Goal: Find specific page/section: Find specific page/section

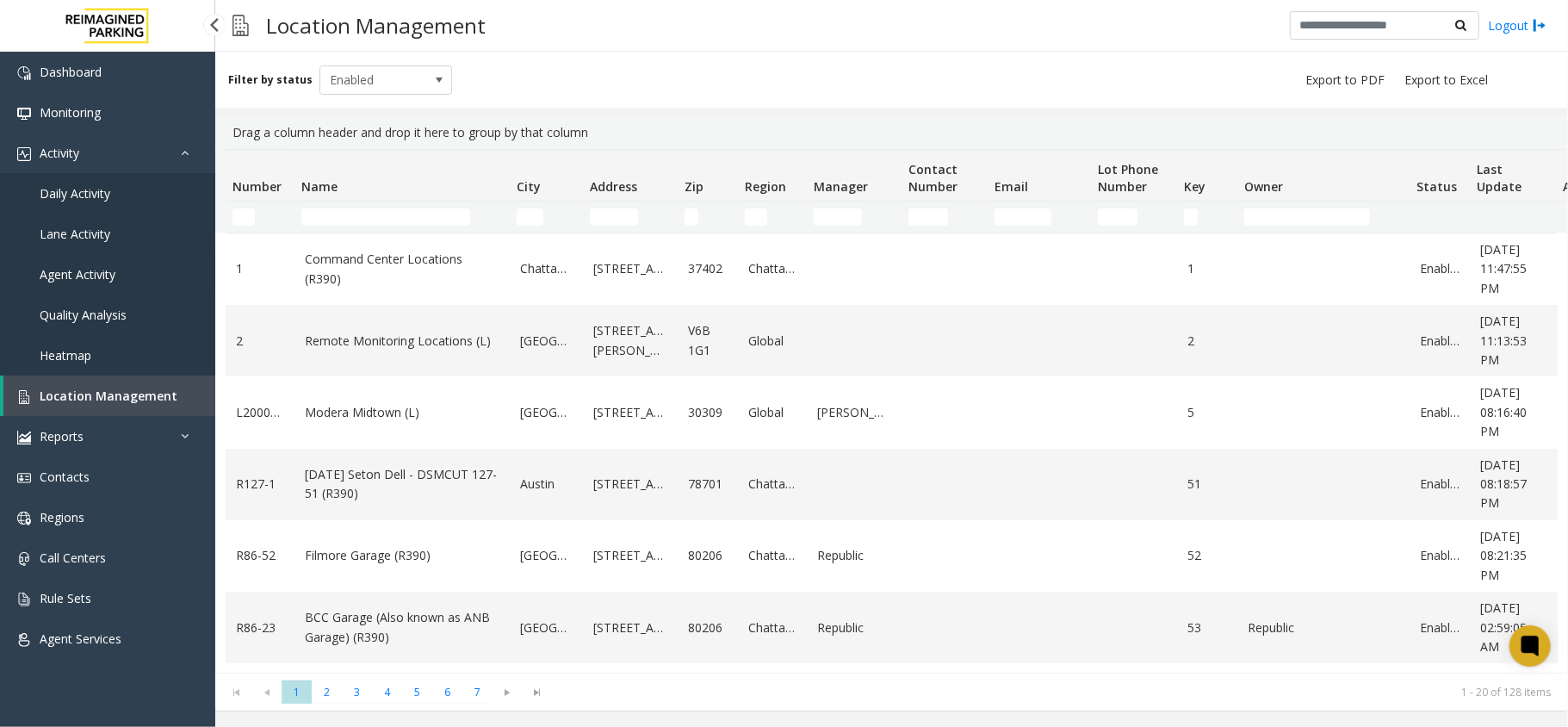
click at [191, 274] on link "Agent Activity" at bounding box center [107, 275] width 215 height 41
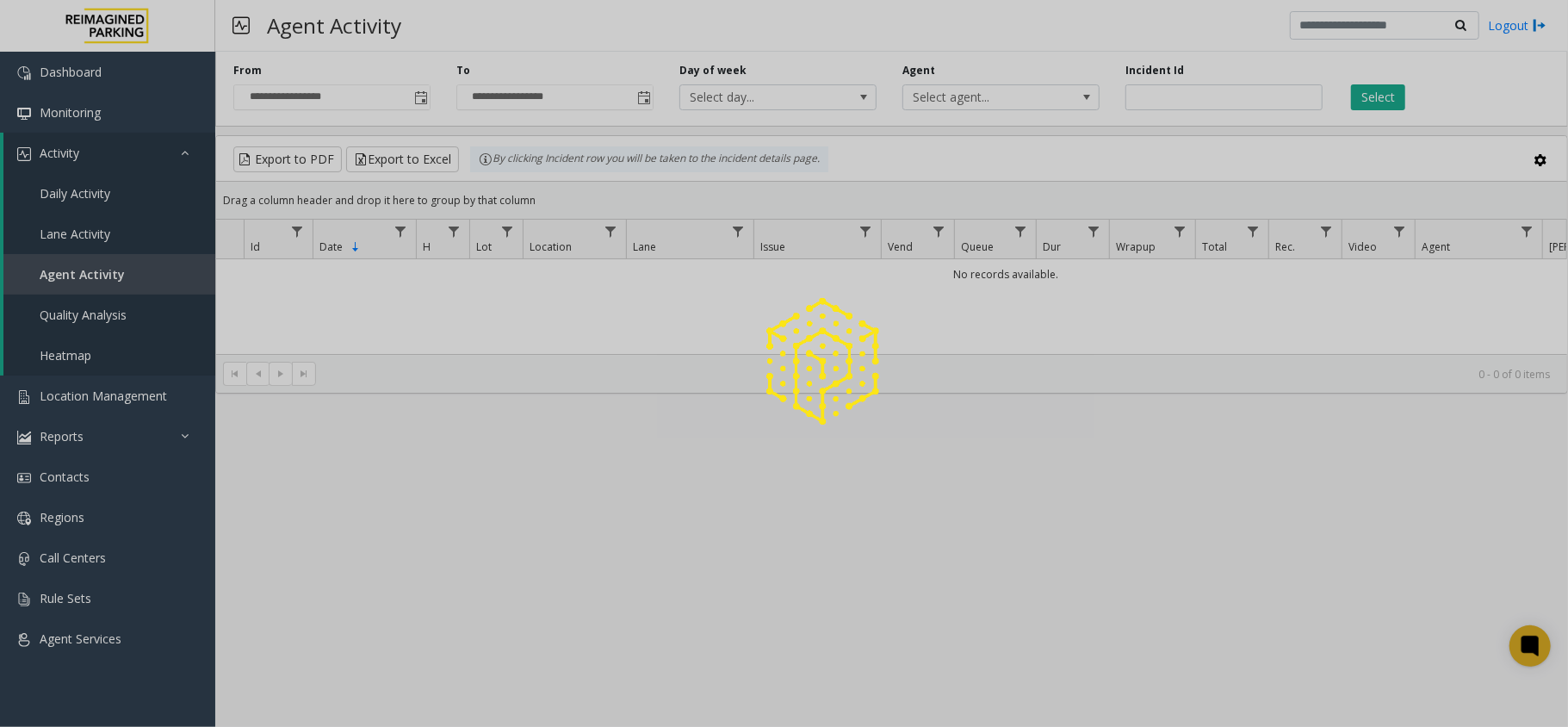
click at [127, 190] on div at bounding box center [784, 364] width 1568 height 727
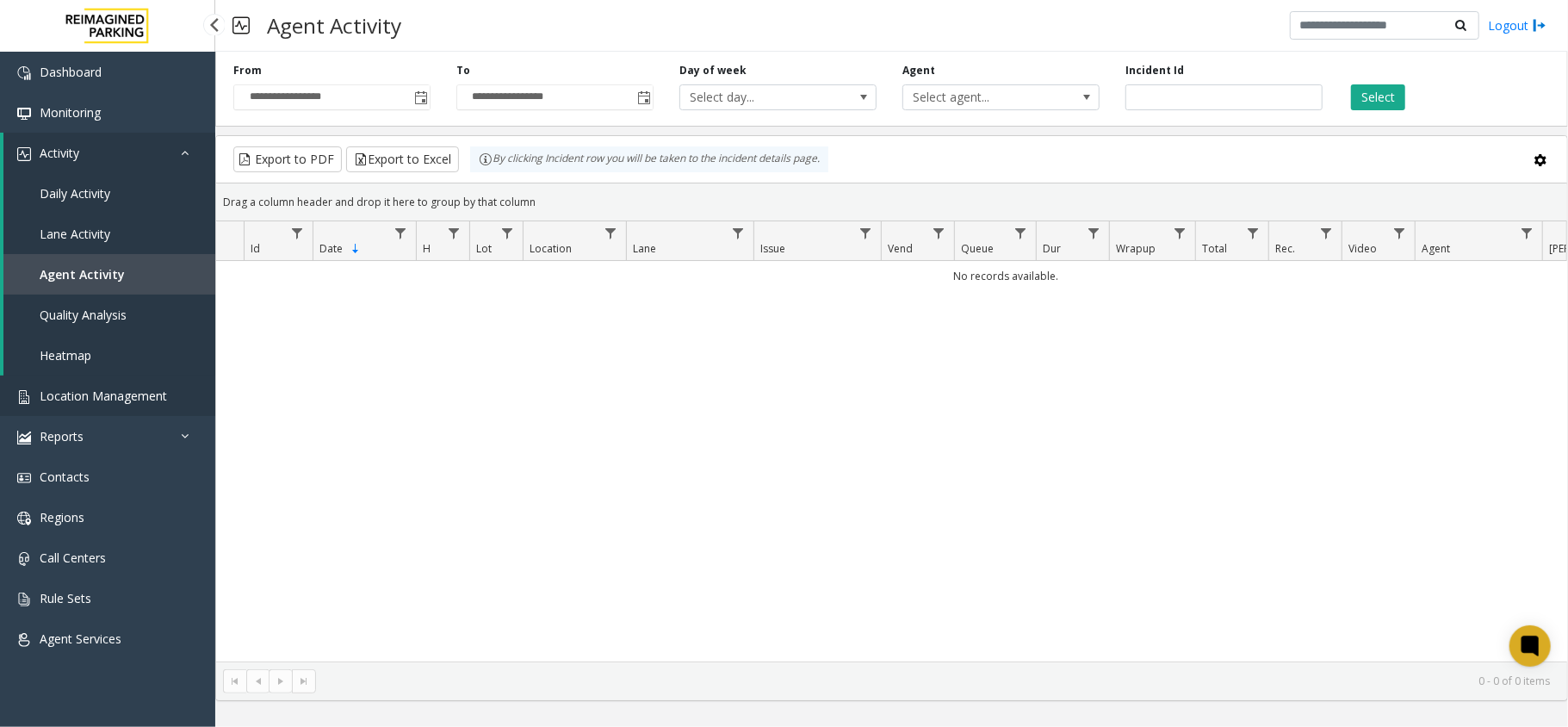
click at [142, 403] on link "Location Management" at bounding box center [107, 396] width 215 height 41
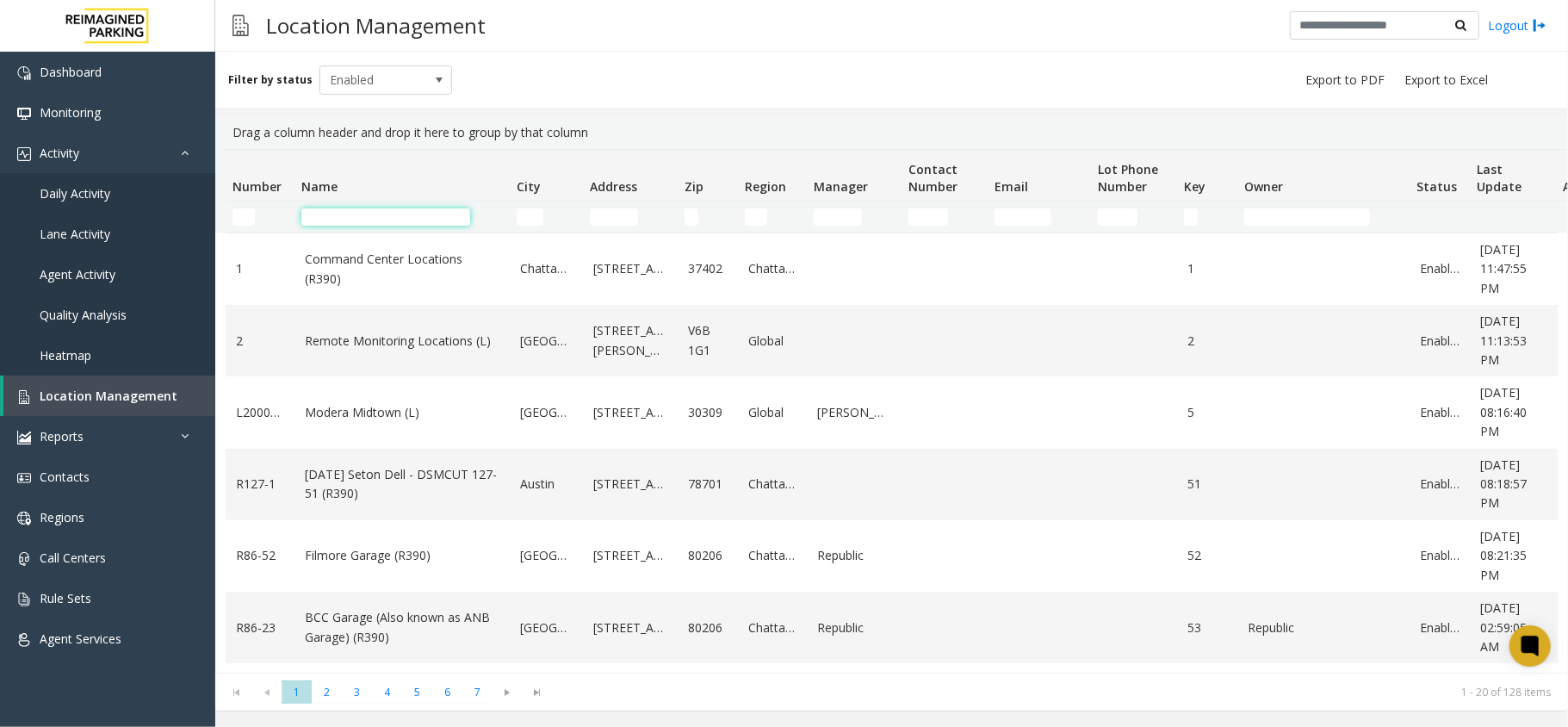
click at [362, 214] on input "Name Filter" at bounding box center [386, 217] width 169 height 17
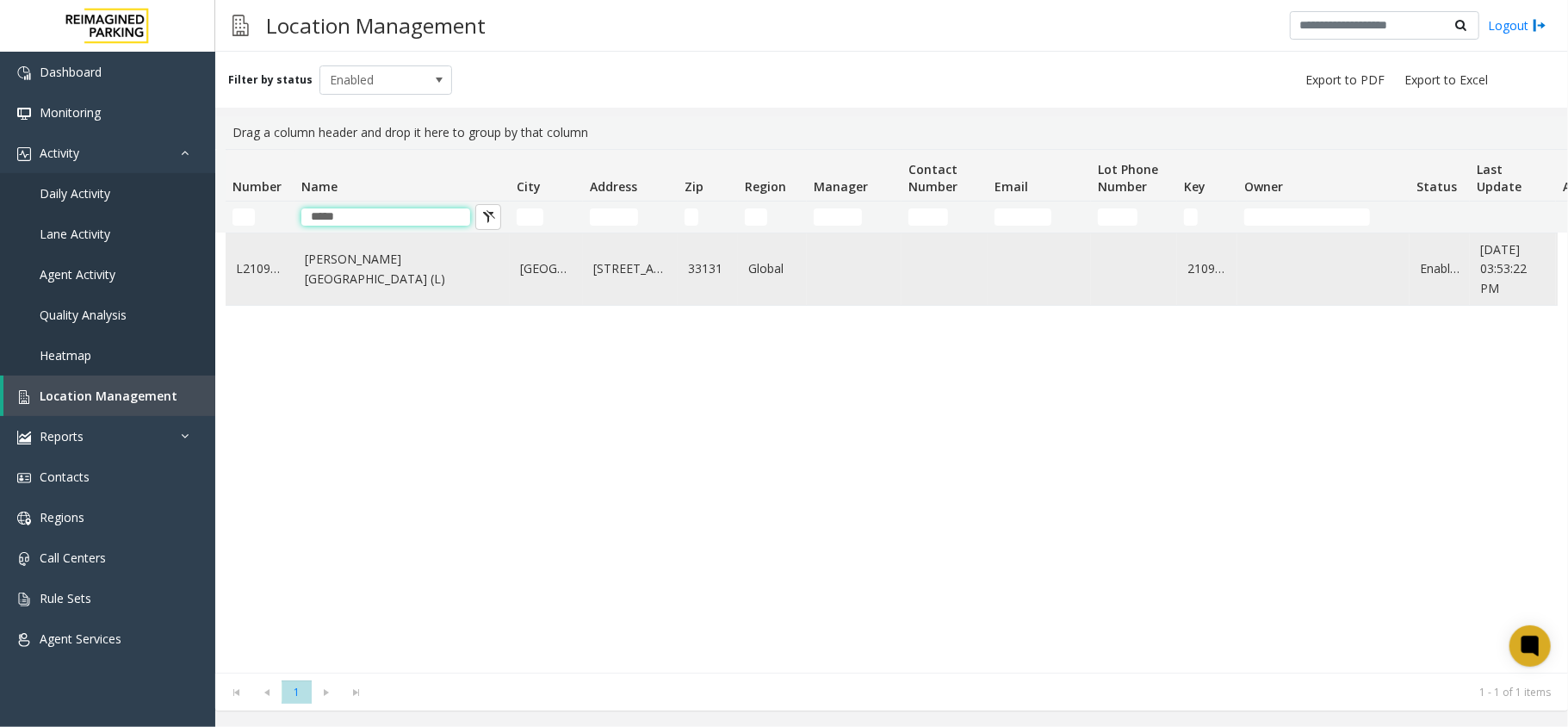
type input "*****"
click at [391, 274] on link "Wells Fargo Center (L)" at bounding box center [402, 269] width 195 height 39
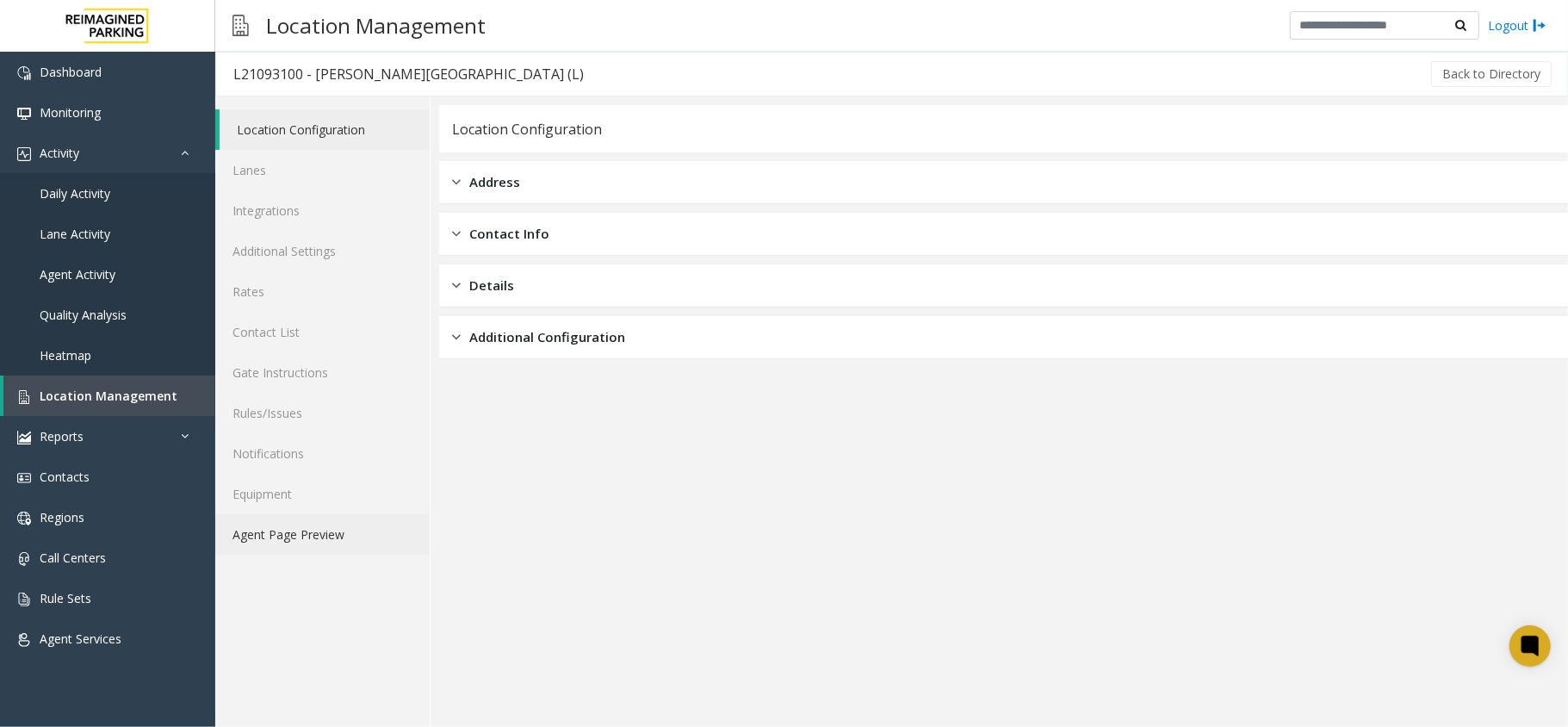
click at [291, 520] on link "Agent Page Preview" at bounding box center [322, 535] width 214 height 41
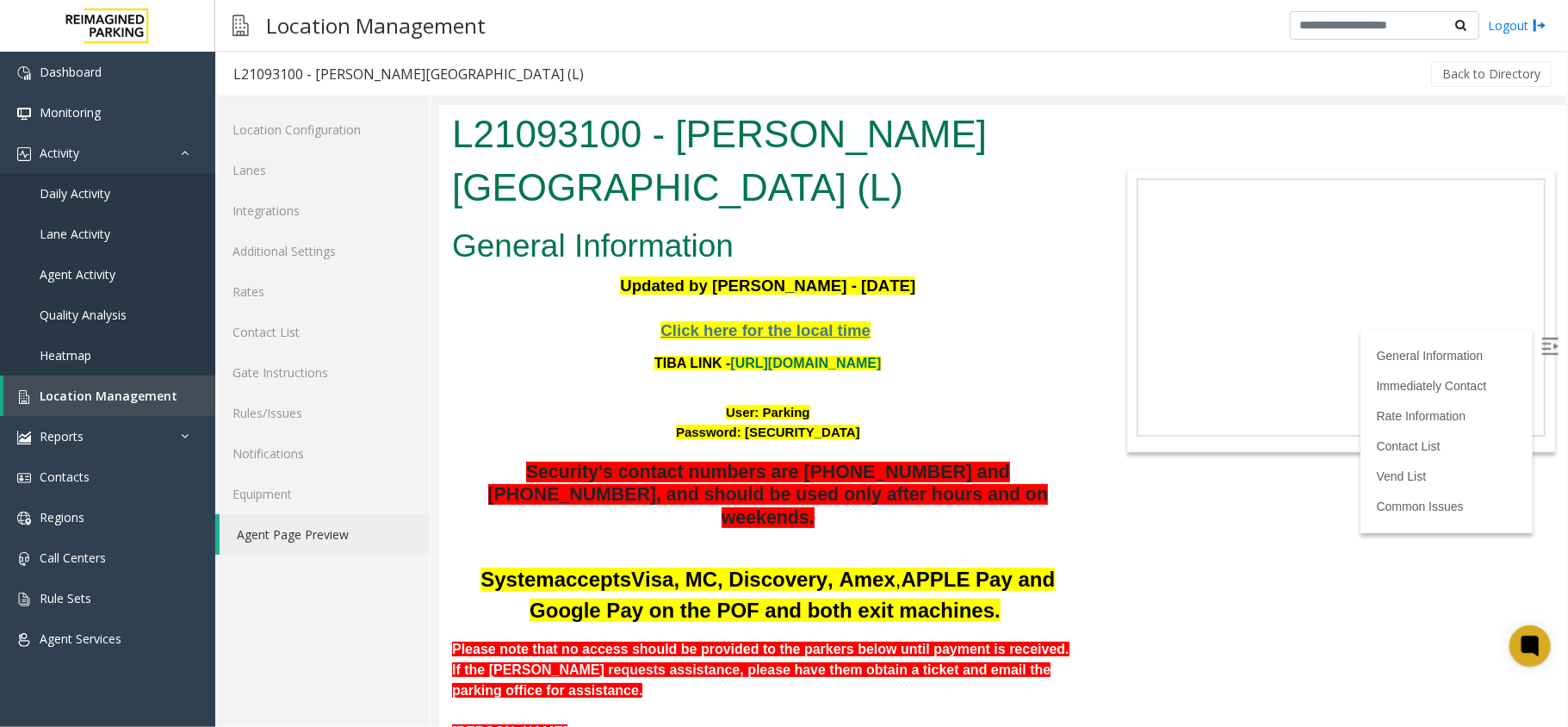
click at [939, 373] on p at bounding box center [767, 383] width 632 height 20
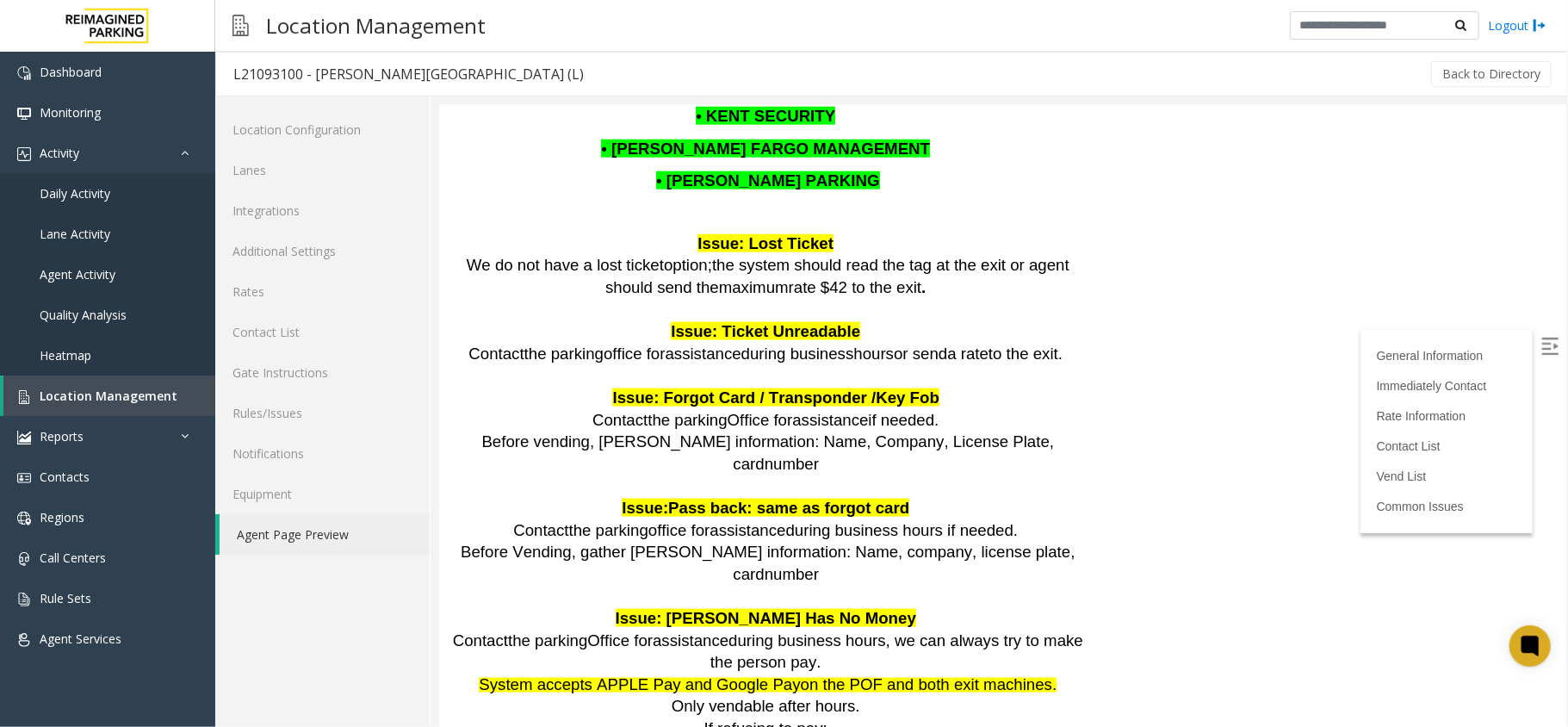
scroll to position [1546, 0]
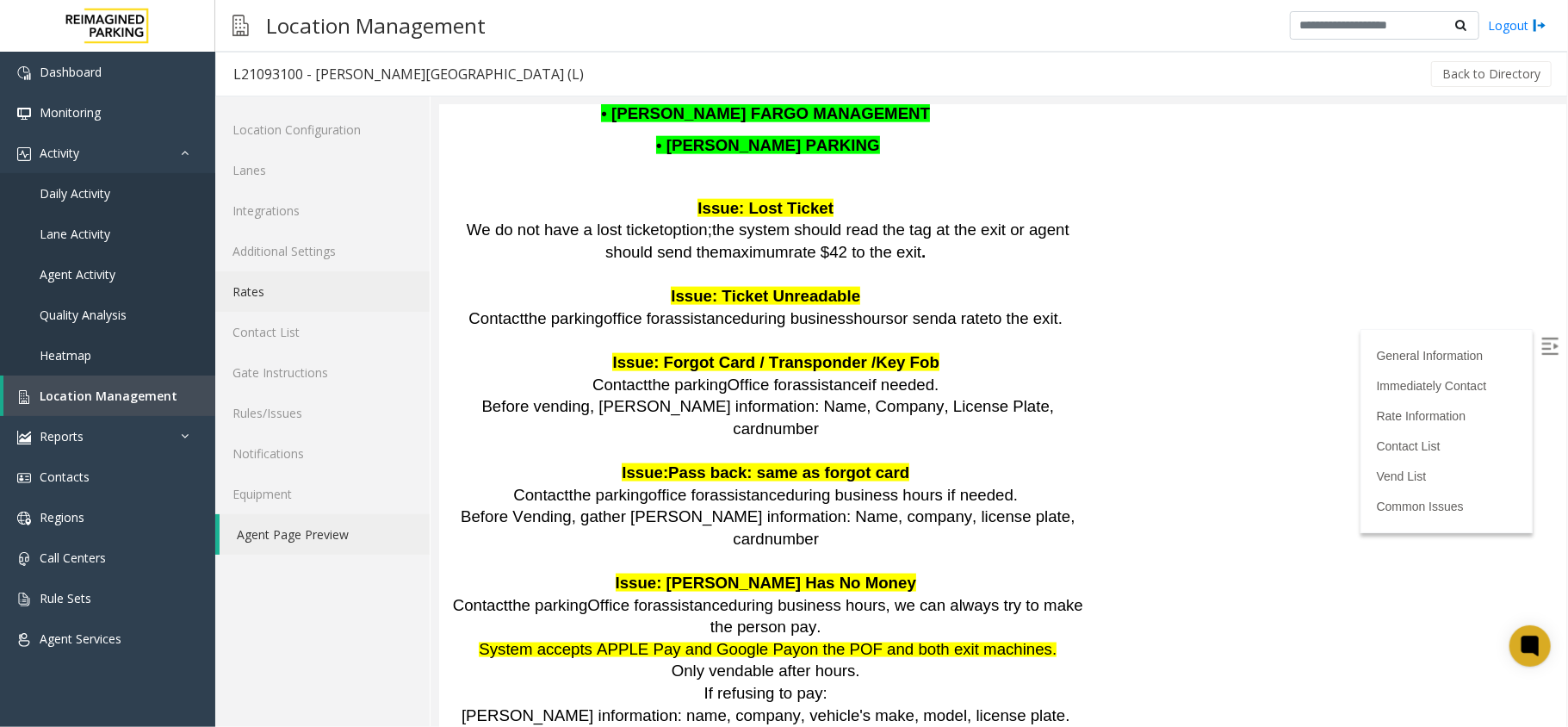
click at [319, 300] on link "Rates" at bounding box center [322, 292] width 214 height 41
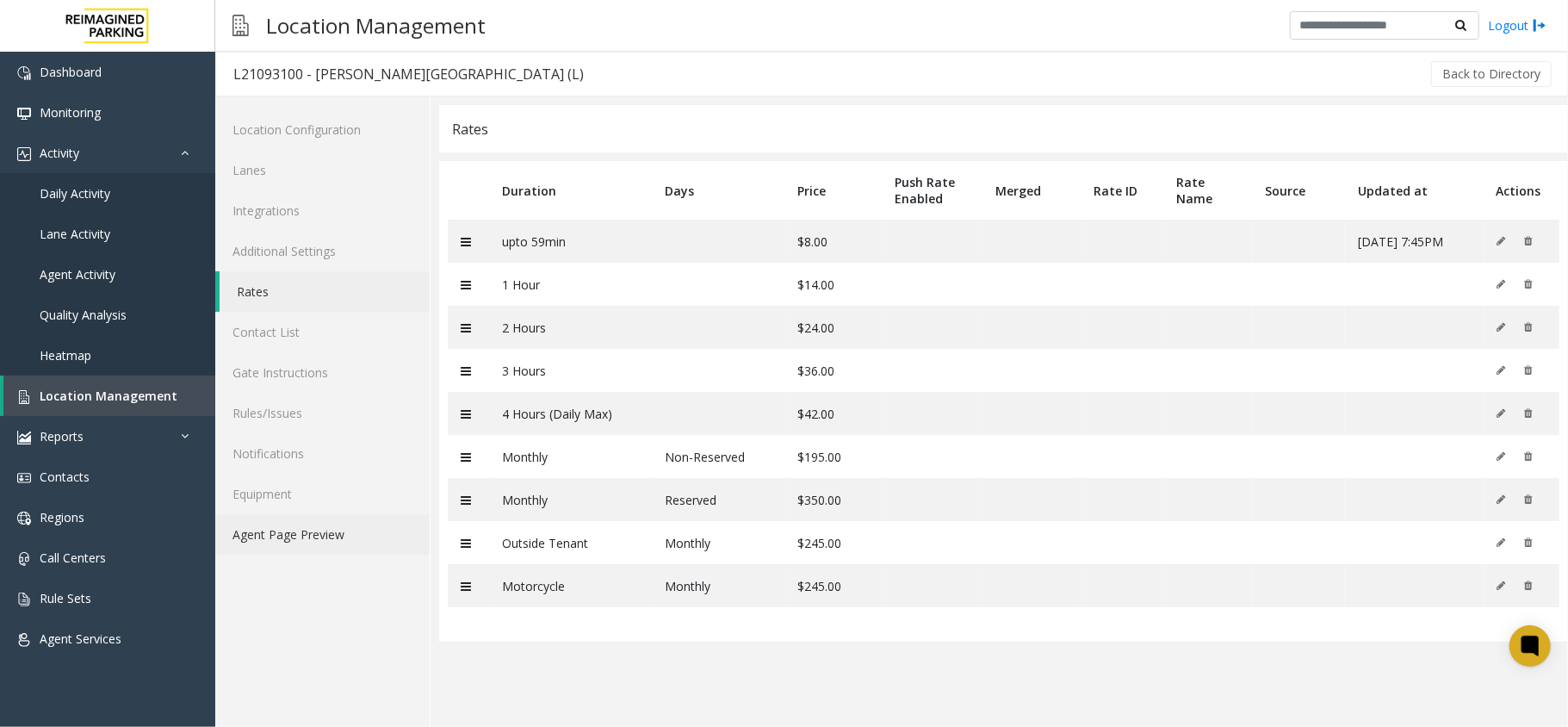
click at [355, 531] on link "Agent Page Preview" at bounding box center [322, 535] width 214 height 41
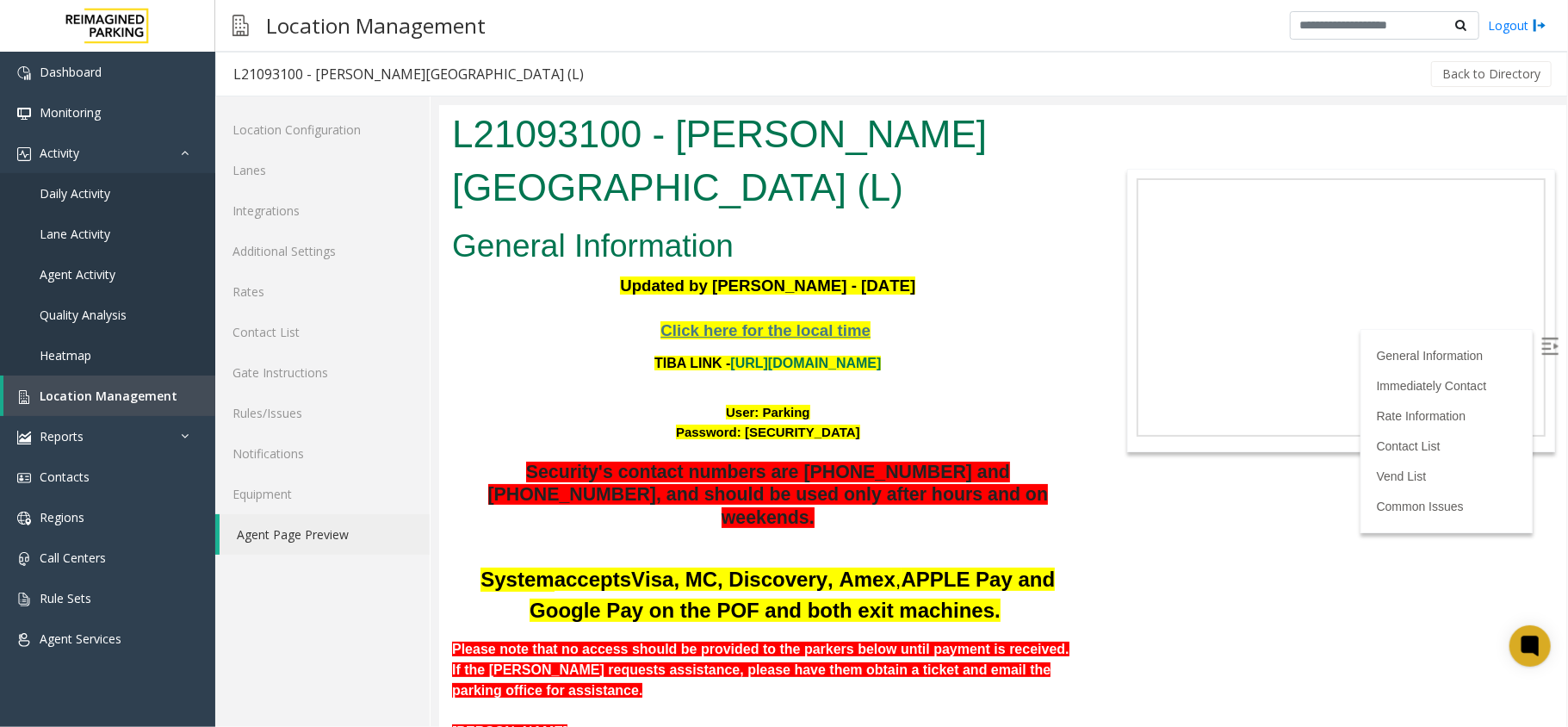
click at [813, 320] on span "Click here for the local time" at bounding box center [764, 329] width 210 height 18
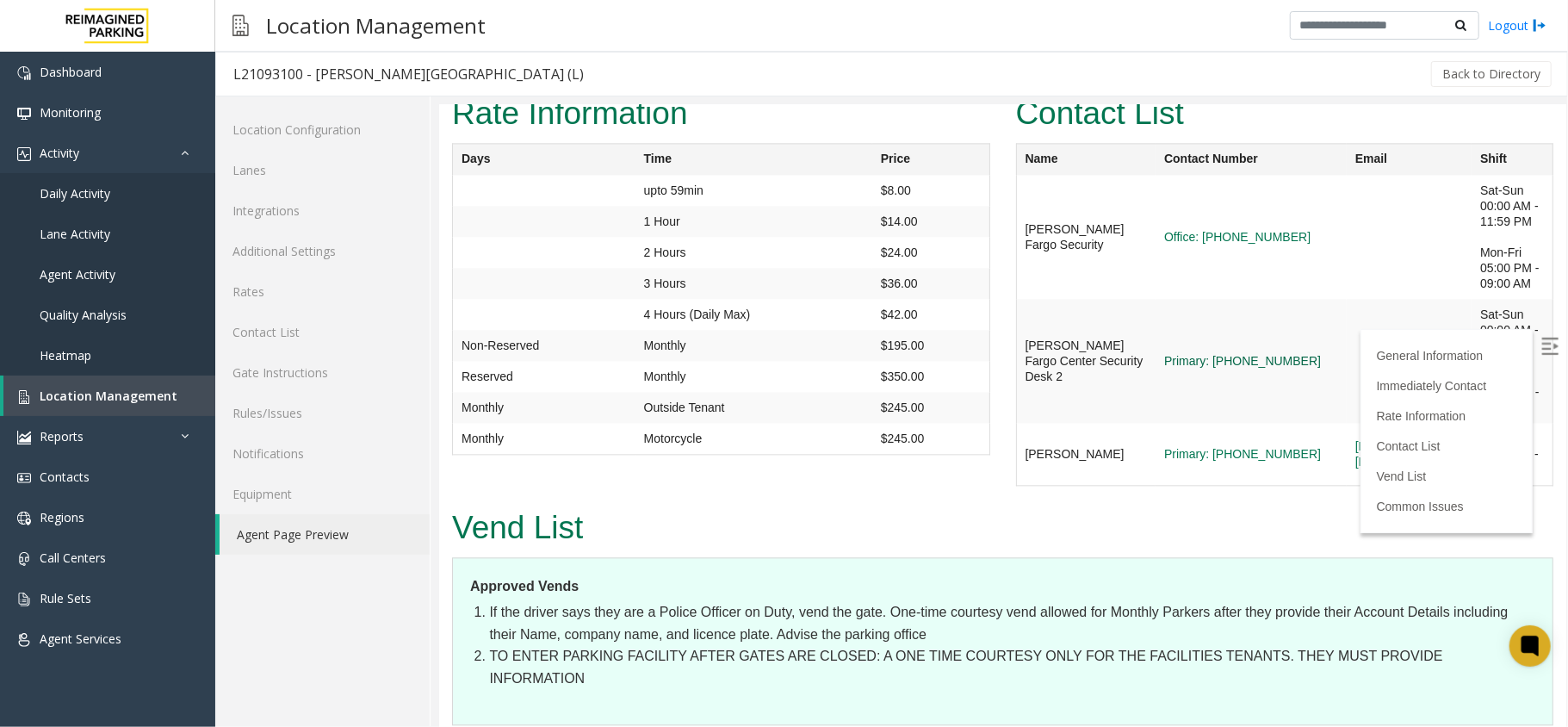
scroll to position [2756, 0]
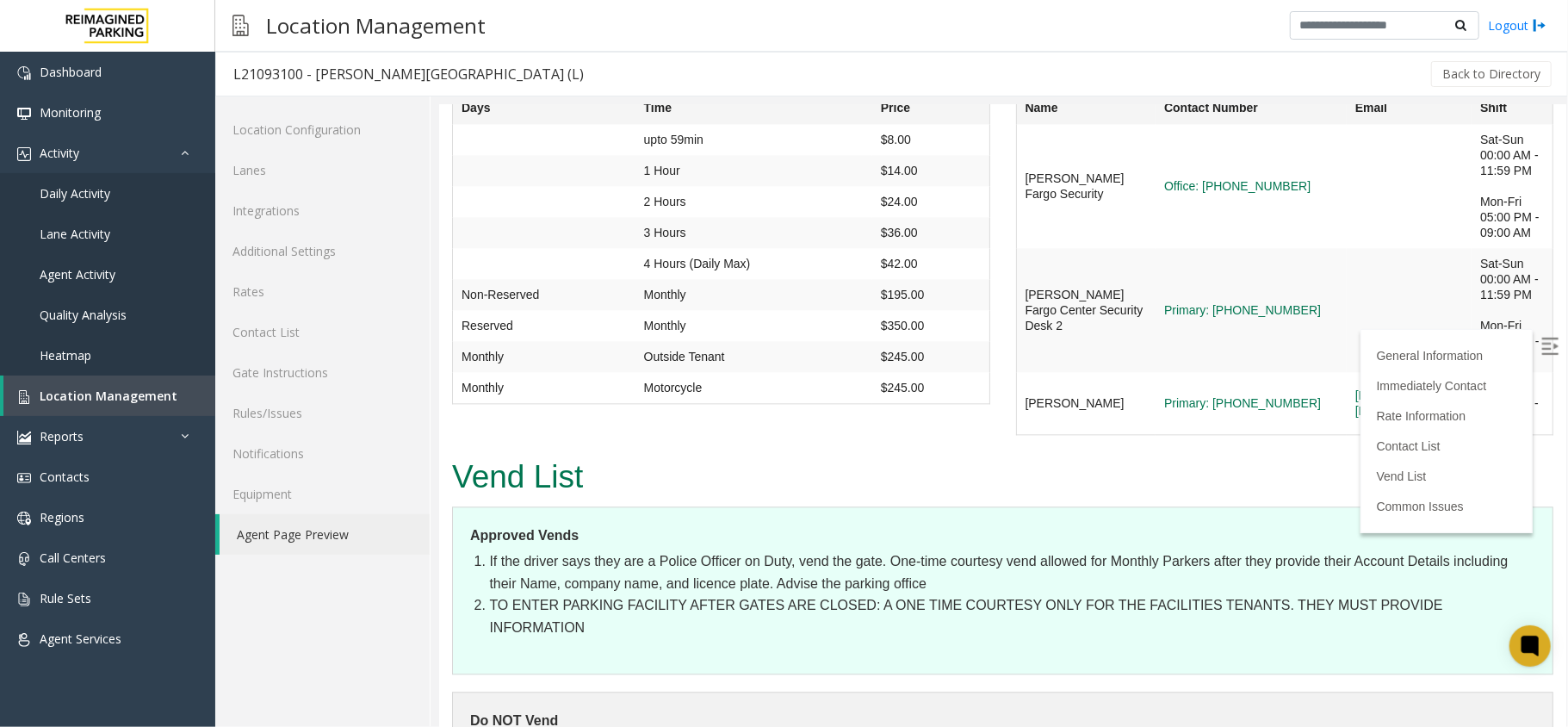
click at [1288, 499] on h2 "Vend List" at bounding box center [1001, 476] width 1101 height 44
click at [1540, 349] on img at bounding box center [1548, 345] width 17 height 17
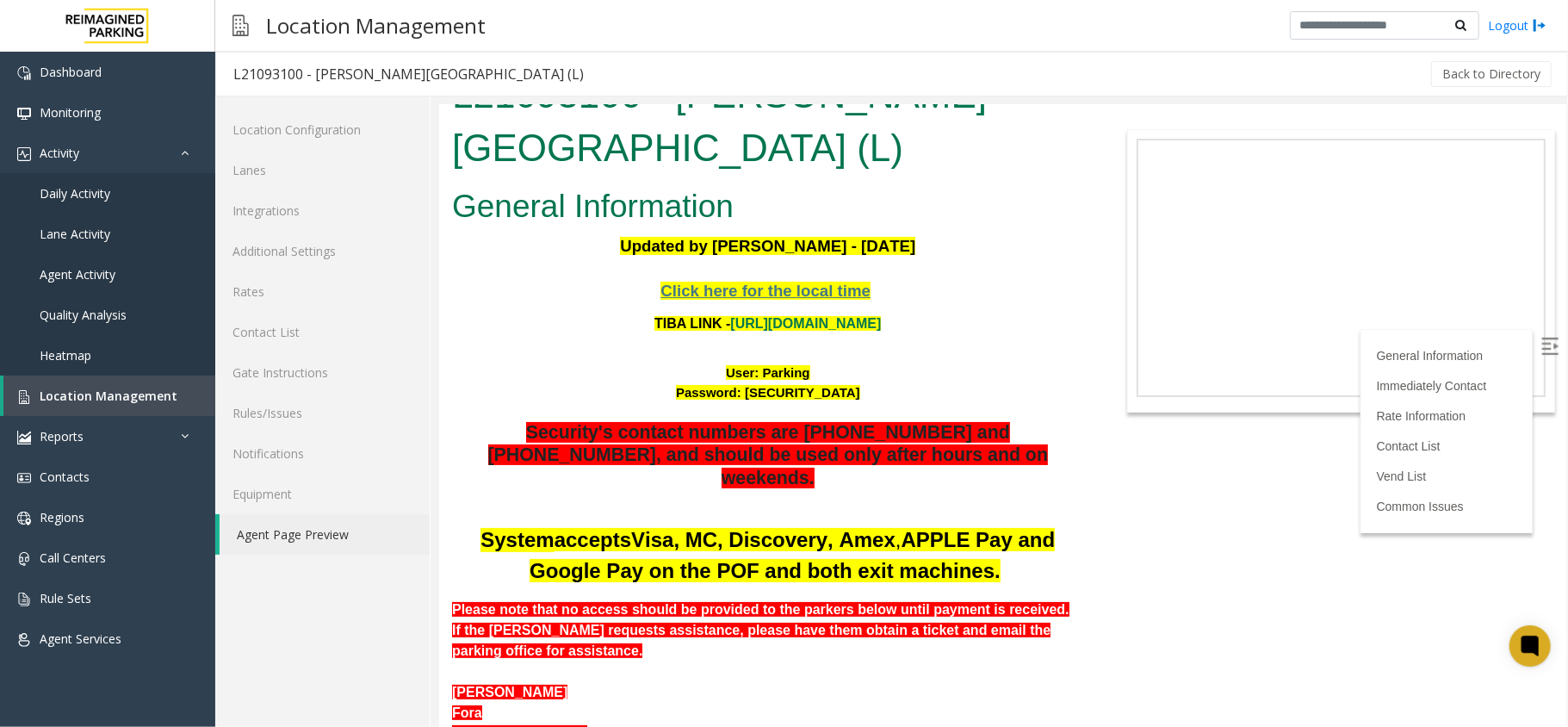
scroll to position [0, 0]
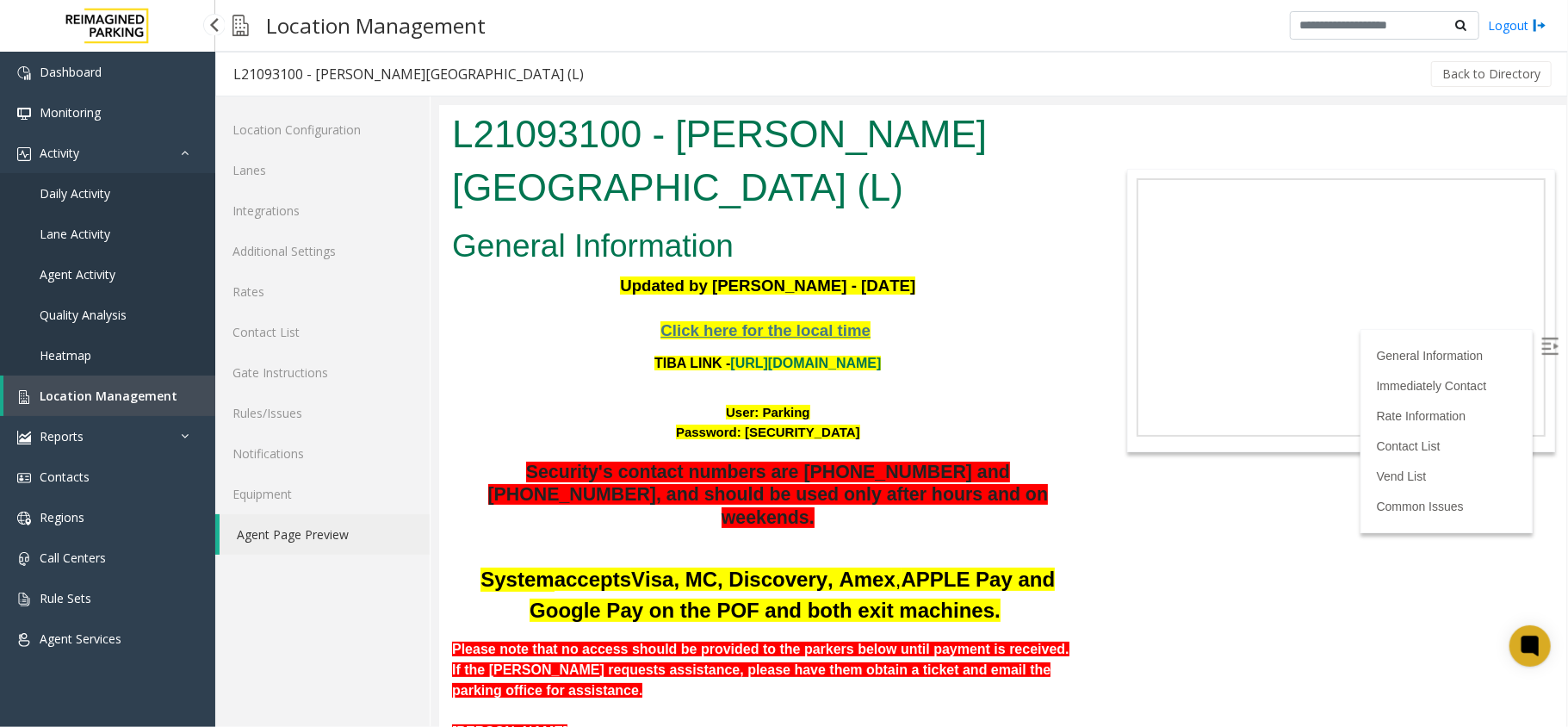
click at [196, 394] on link "Location Management" at bounding box center [109, 396] width 211 height 41
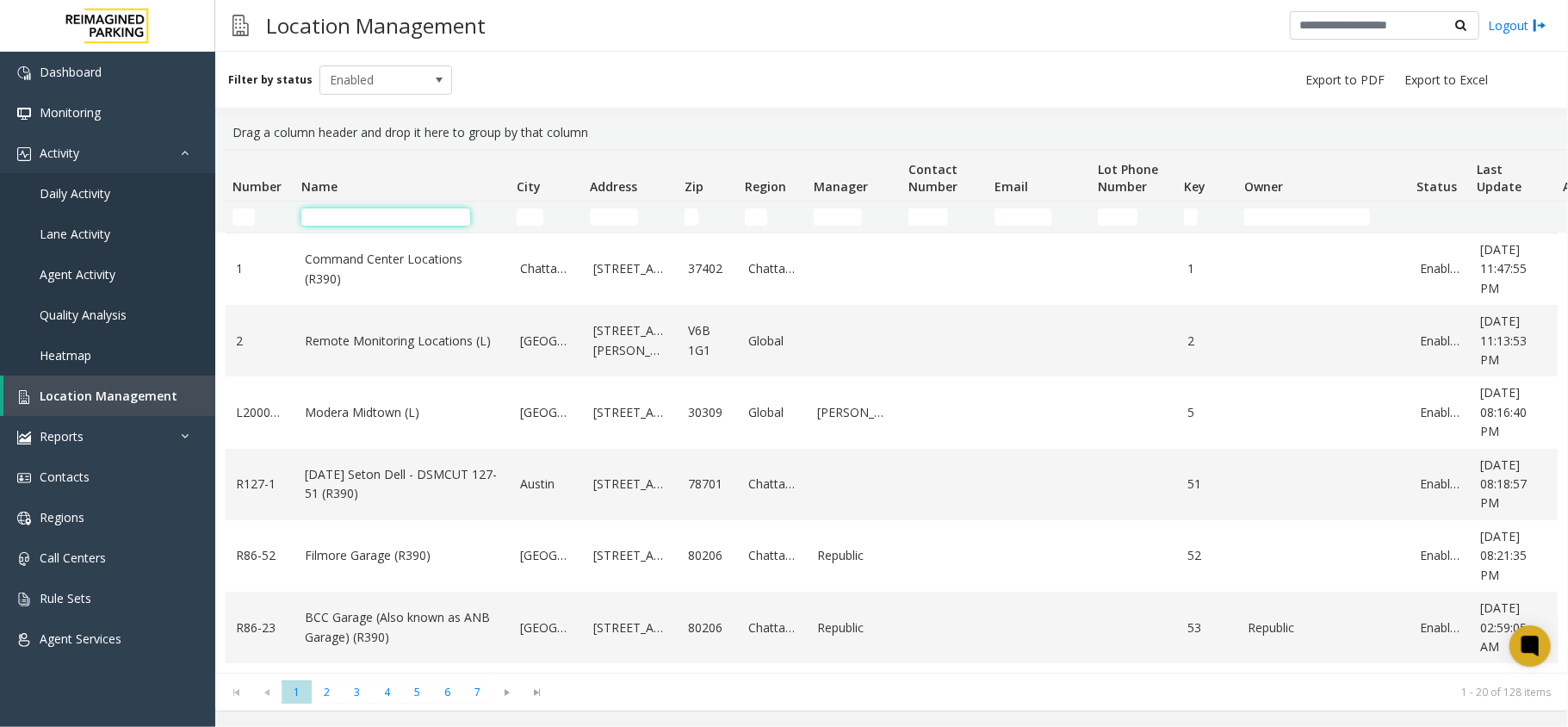
click at [410, 210] on input "Name Filter" at bounding box center [386, 217] width 169 height 17
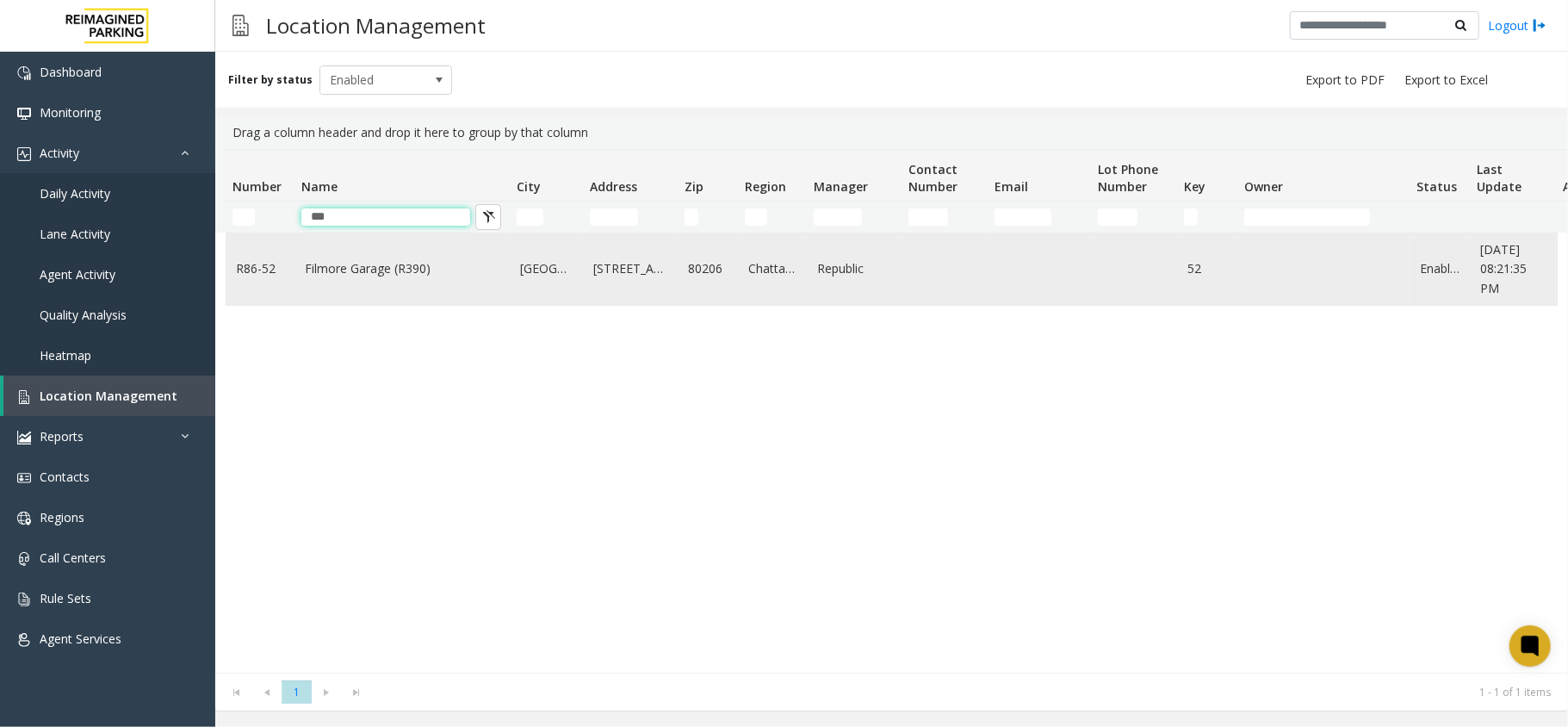
type input "***"
click at [410, 281] on td "Filmore Garage (R390)" at bounding box center [402, 269] width 215 height 71
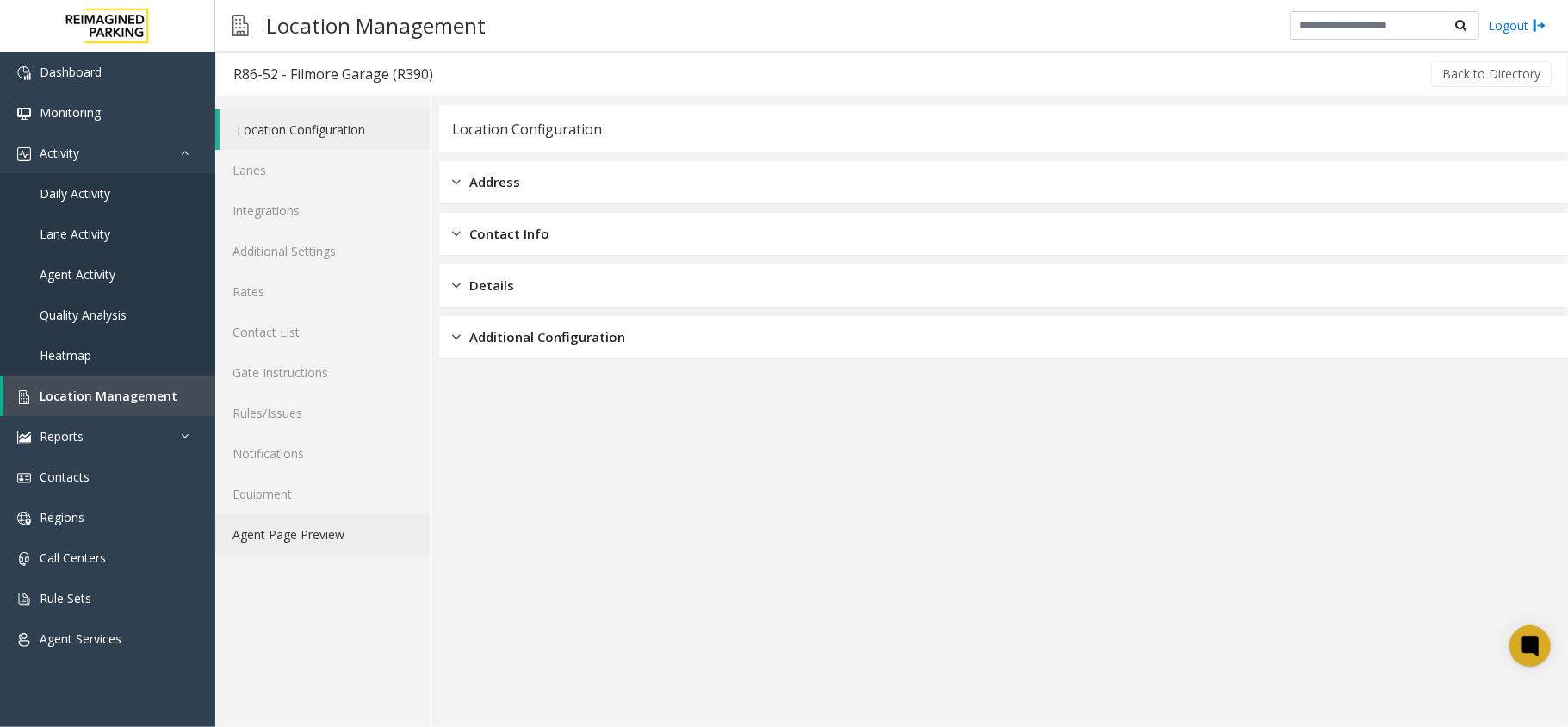
click at [354, 538] on link "Agent Page Preview" at bounding box center [322, 535] width 214 height 41
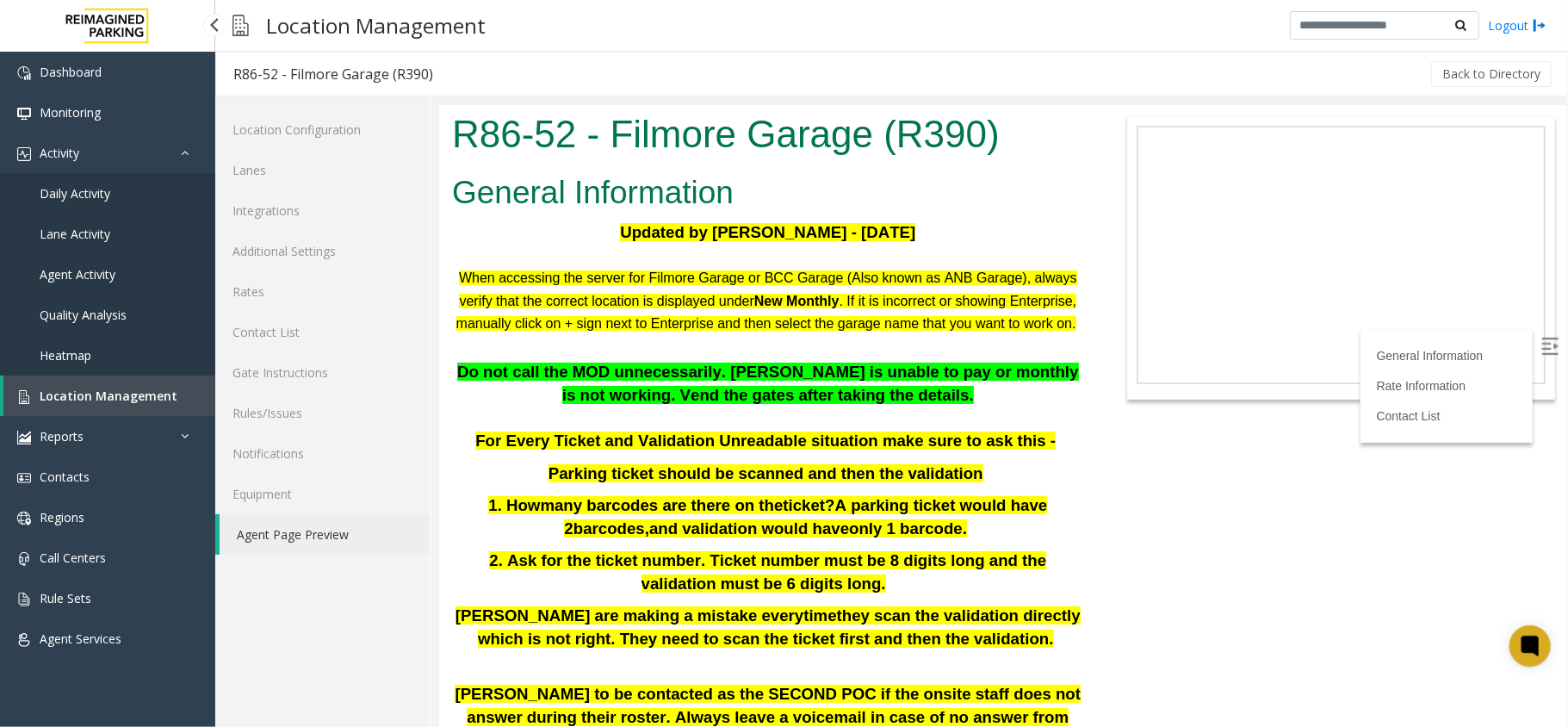
click at [167, 395] on span "Location Management" at bounding box center [108, 395] width 138 height 16
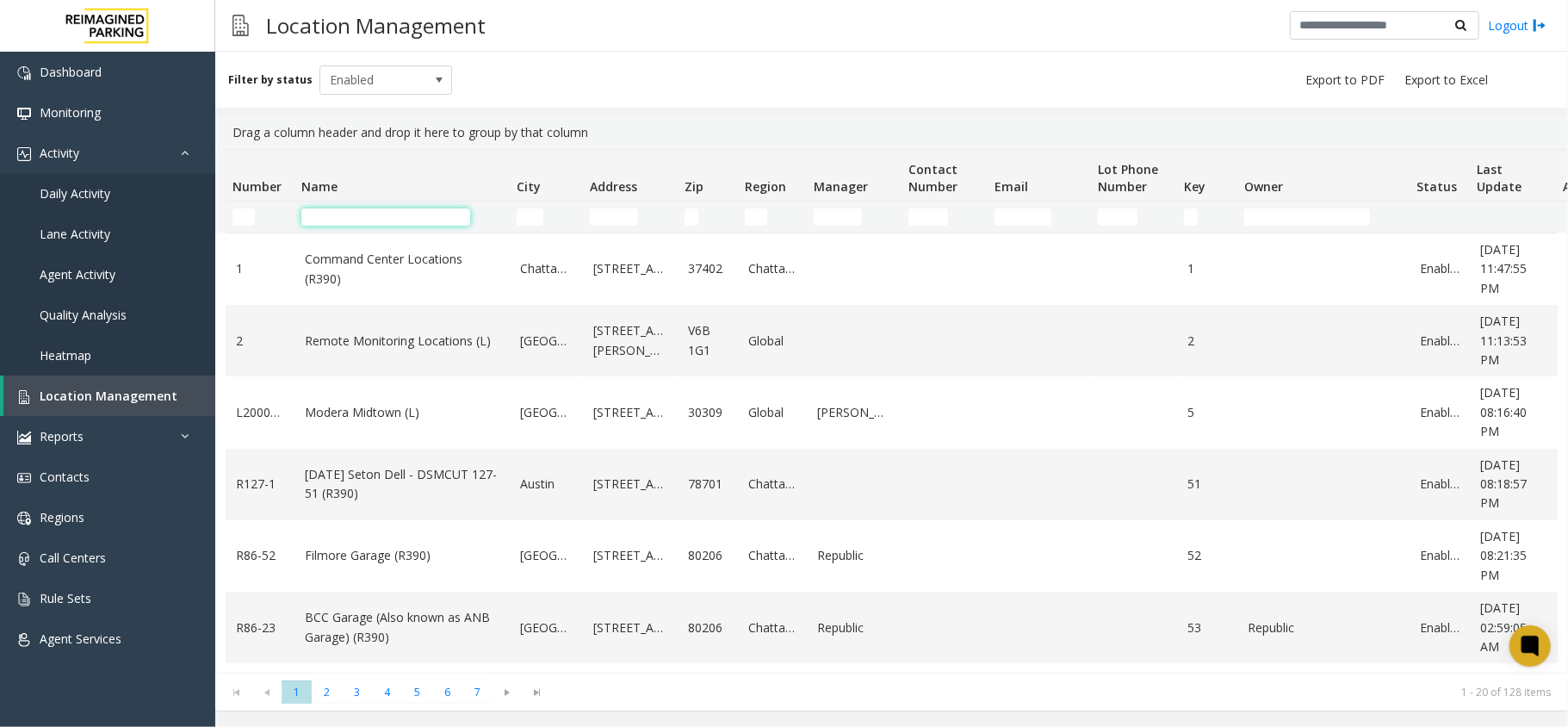
click at [374, 217] on input "Name Filter" at bounding box center [386, 217] width 169 height 17
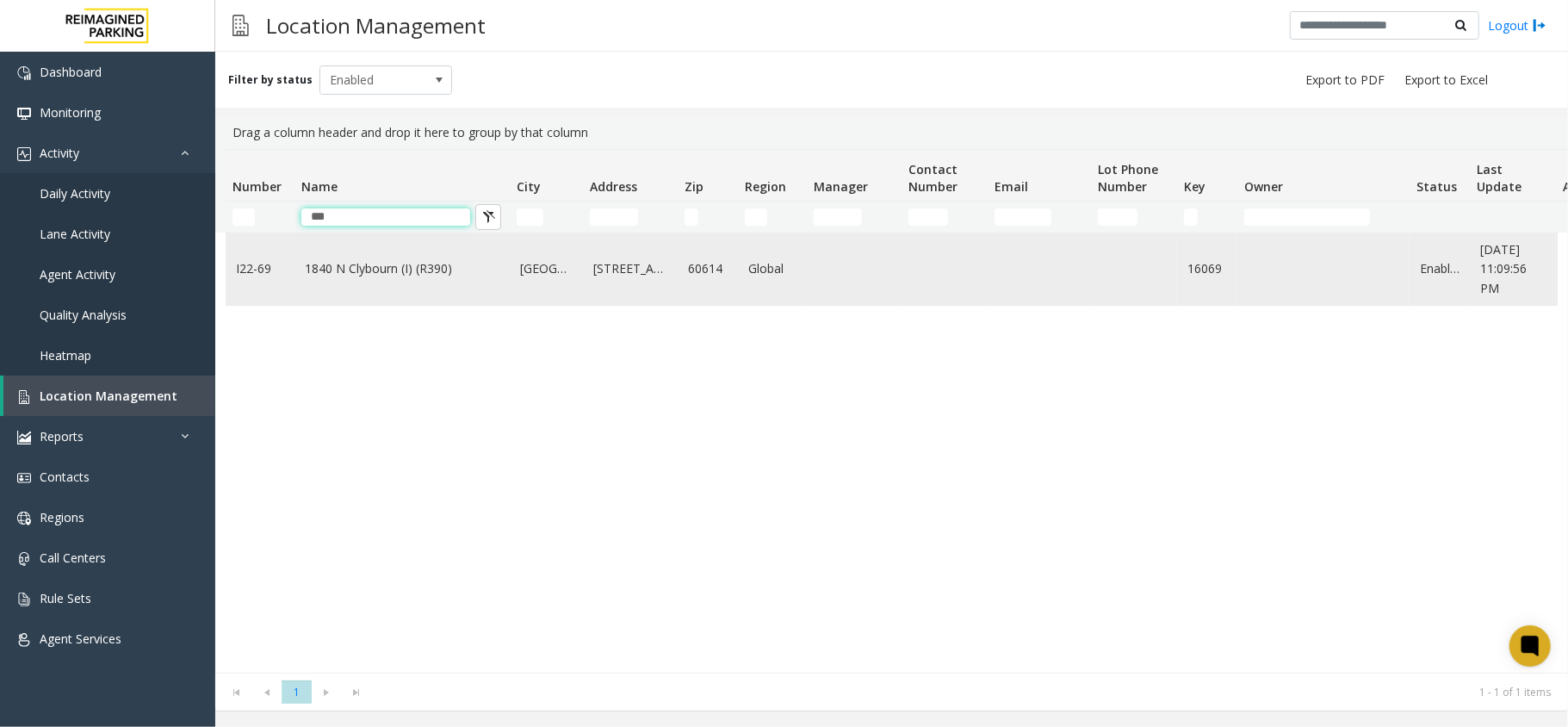
type input "***"
click at [374, 267] on link "1840 N Clybourn (I) (R390)" at bounding box center [402, 268] width 195 height 19
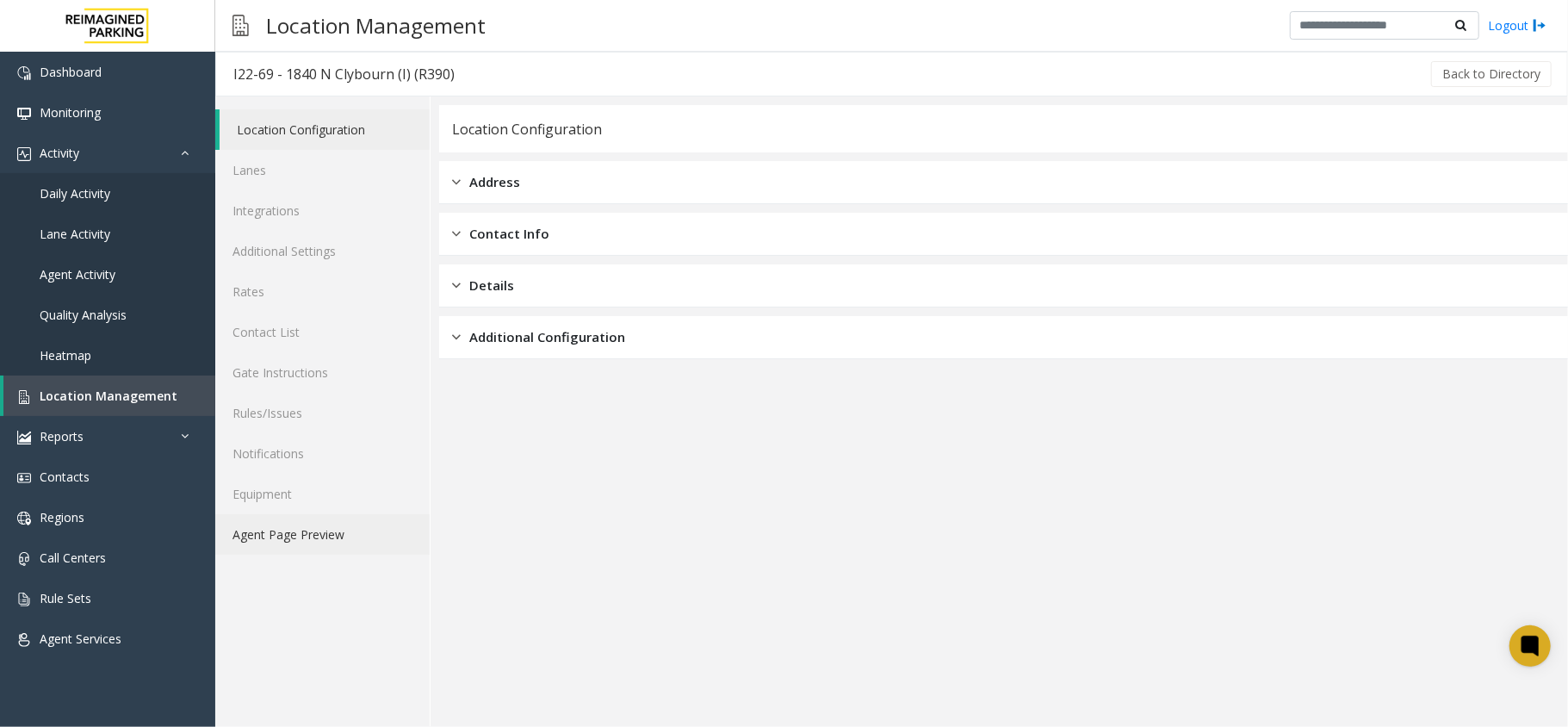
click at [358, 547] on link "Agent Page Preview" at bounding box center [322, 535] width 214 height 41
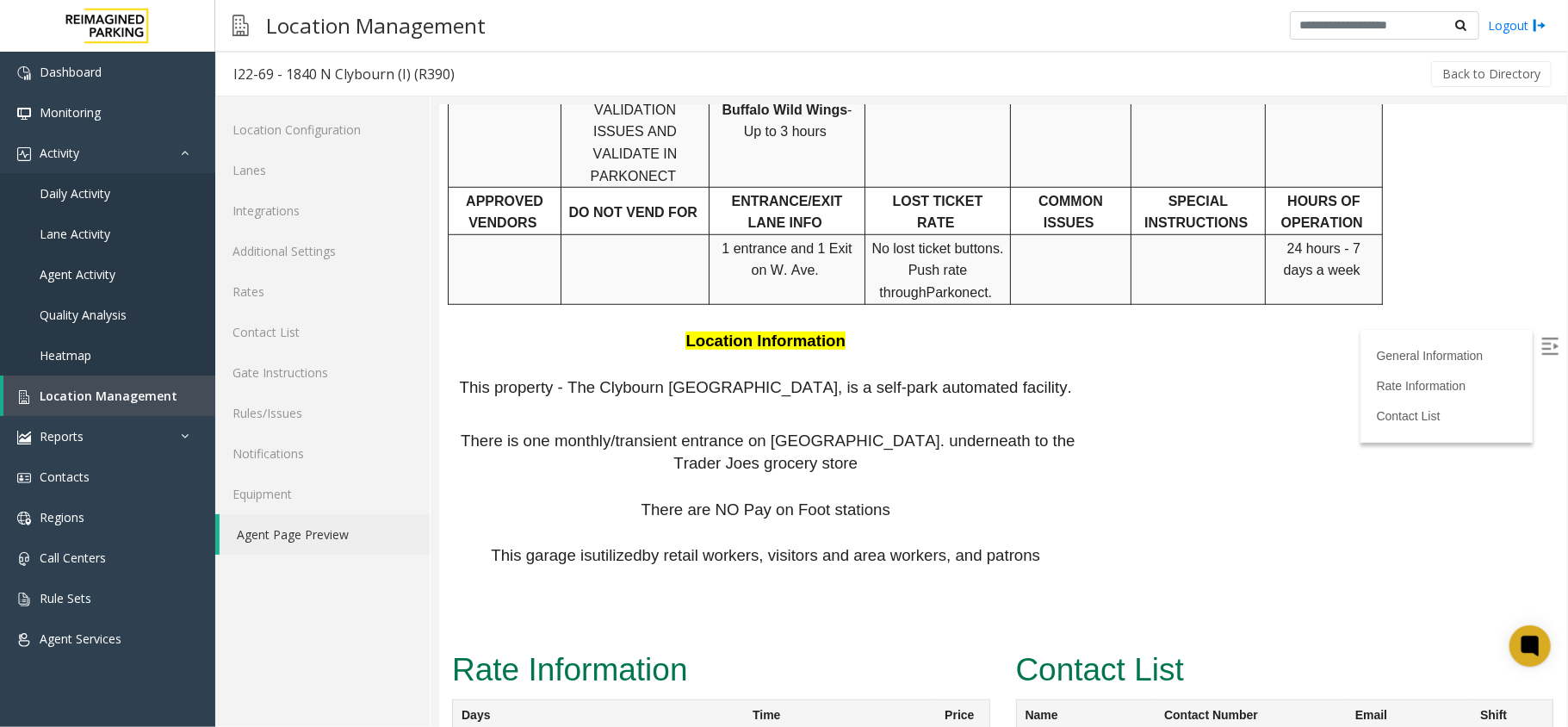
scroll to position [931, 0]
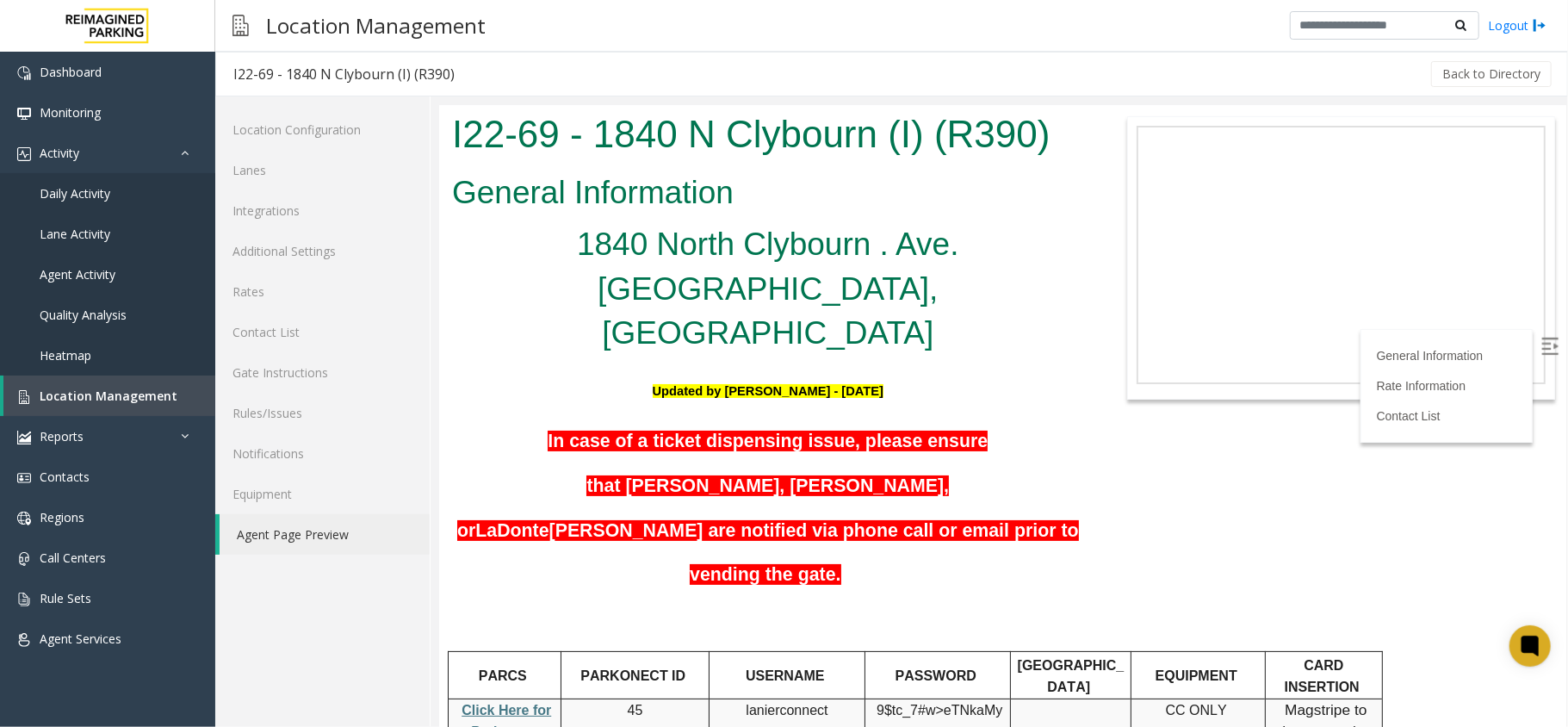
click at [1508, 21] on link "Logout" at bounding box center [1517, 25] width 59 height 18
